Goal: Go to known website: Access a specific website the user already knows

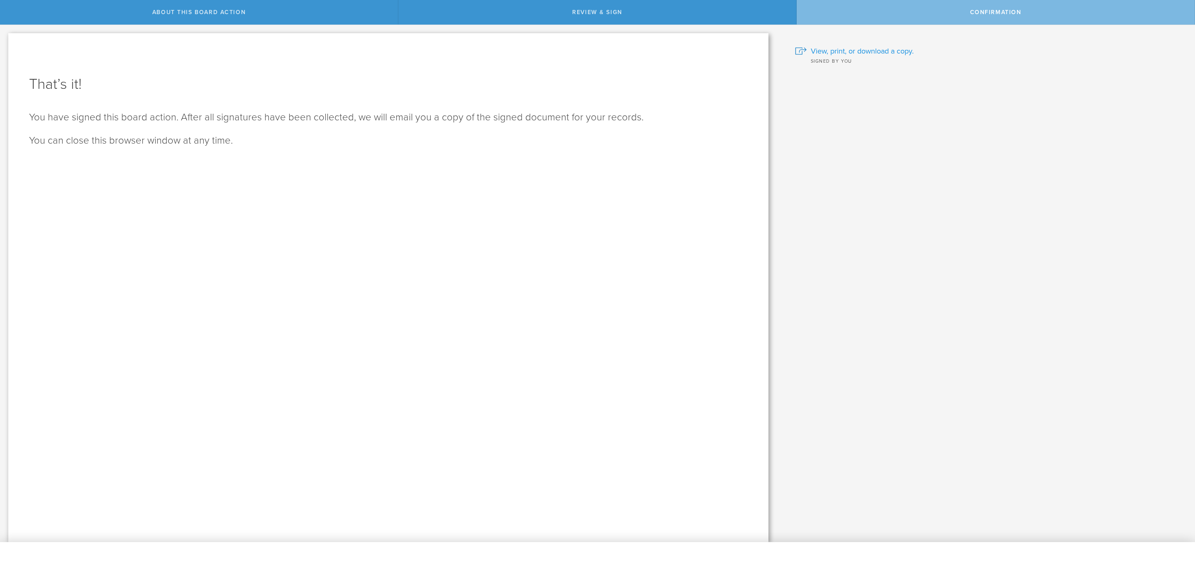
click at [870, 49] on span "View, print, or download a copy." at bounding box center [862, 51] width 103 height 11
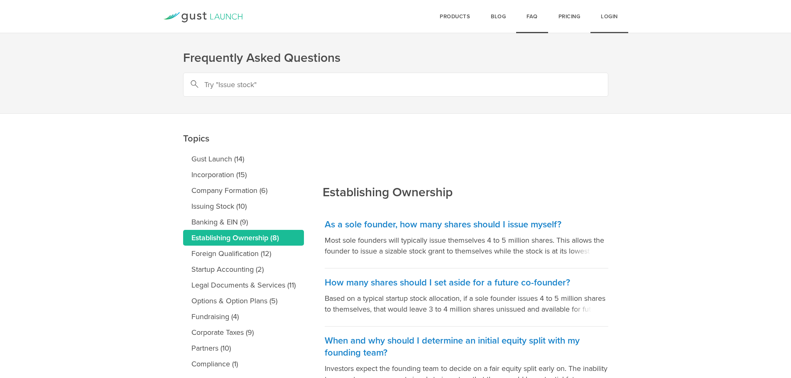
click at [613, 13] on link "Login" at bounding box center [609, 16] width 38 height 33
